Goal: Task Accomplishment & Management: Manage account settings

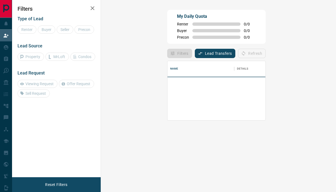
scroll to position [37, 219]
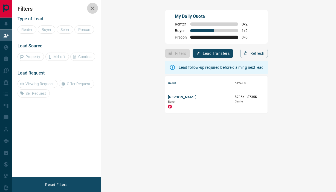
click at [93, 10] on icon "button" at bounding box center [92, 8] width 7 height 7
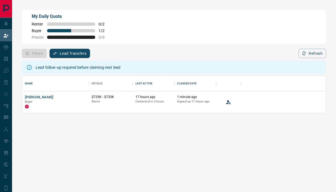
scroll to position [37, 304]
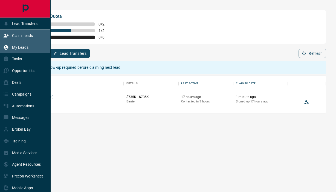
click at [19, 46] on p "My Leads" at bounding box center [20, 47] width 16 height 4
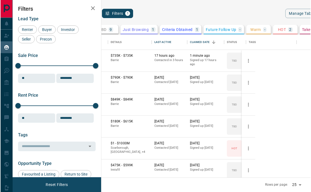
scroll to position [143, 203]
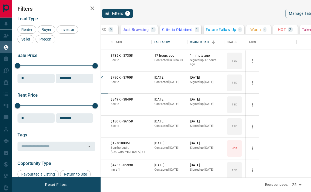
click at [101, 77] on button "[PERSON_NAME]" at bounding box center [86, 77] width 29 height 5
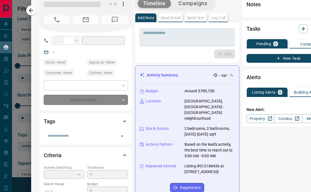
type input "***"
type input "**********"
type input "**"
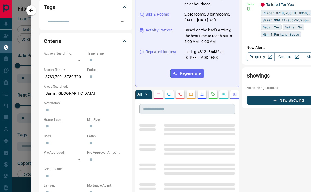
scroll to position [129, 0]
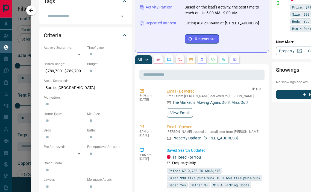
click at [182, 108] on button "View Email" at bounding box center [180, 112] width 27 height 9
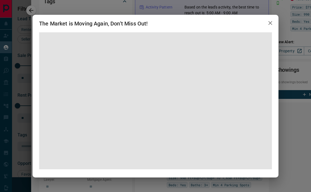
click at [270, 25] on icon "button" at bounding box center [270, 23] width 7 height 7
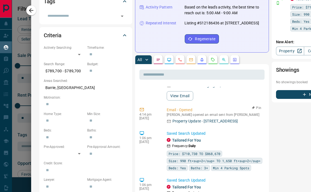
scroll to position [20, 0]
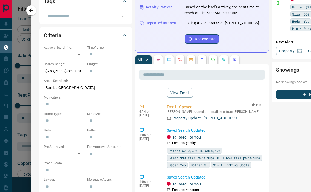
click at [182, 104] on p "Email - Opened" at bounding box center [215, 107] width 96 height 6
click at [173, 115] on p "Property Update - [STREET_ADDRESS]" at bounding box center [205, 118] width 65 height 6
click at [169, 116] on icon at bounding box center [169, 118] width 4 height 4
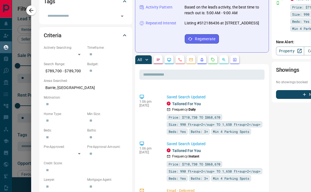
scroll to position [74, 0]
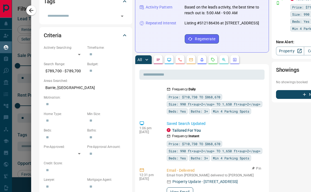
click at [179, 187] on button "View Email" at bounding box center [180, 191] width 27 height 9
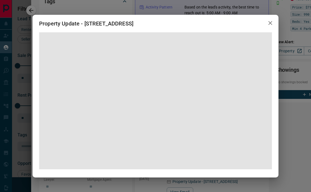
click at [63, 67] on span at bounding box center [155, 100] width 233 height 137
